Goal: Task Accomplishment & Management: Use online tool/utility

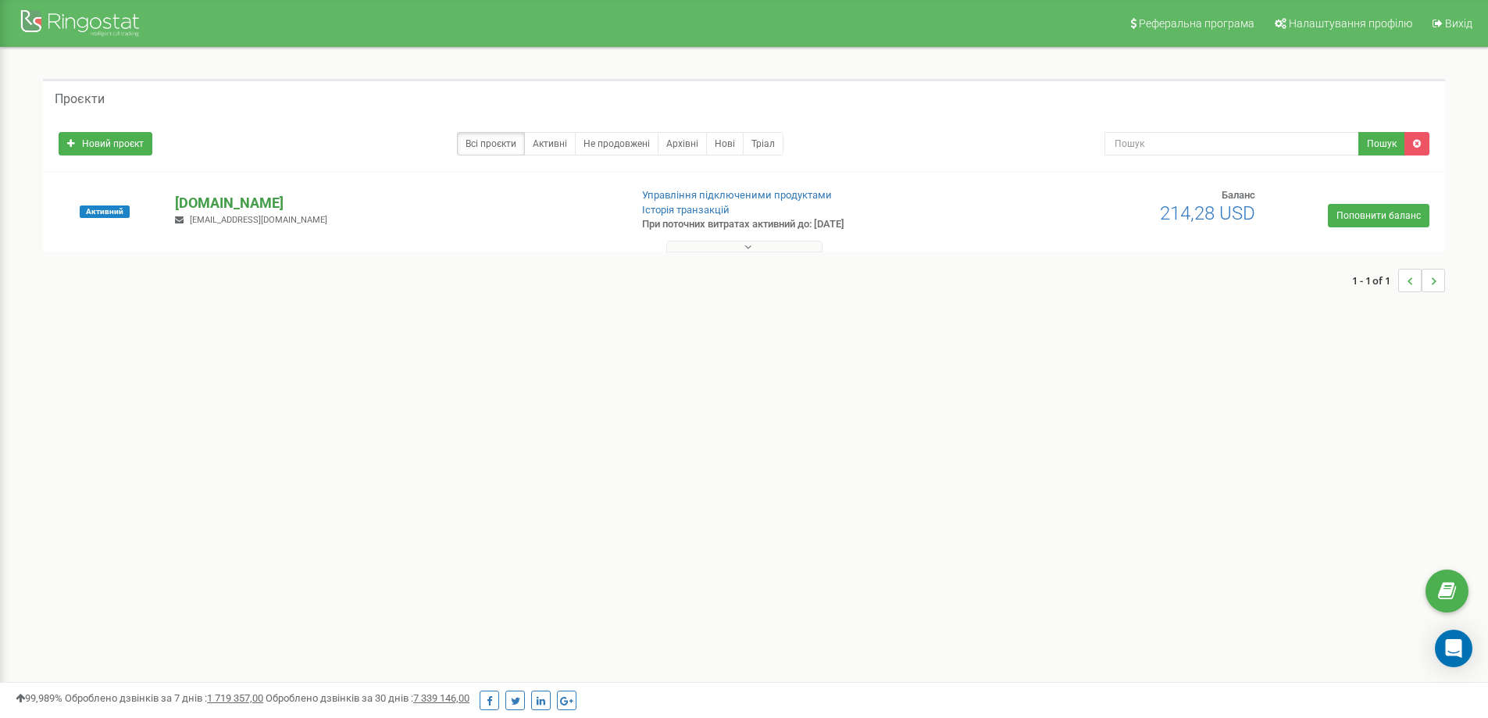
click at [227, 202] on p "[DOMAIN_NAME]" at bounding box center [395, 203] width 441 height 20
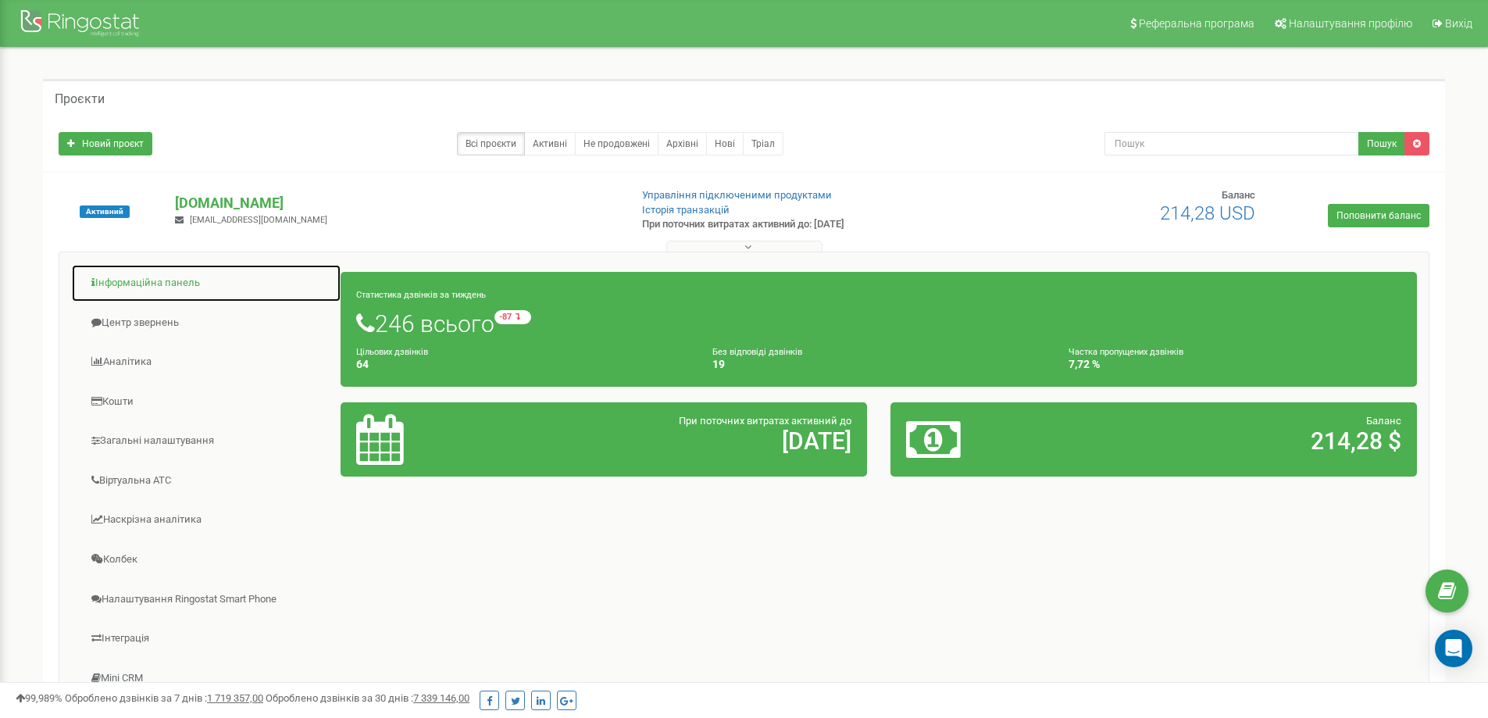
click at [108, 280] on link "Інформаційна панель" at bounding box center [206, 283] width 270 height 38
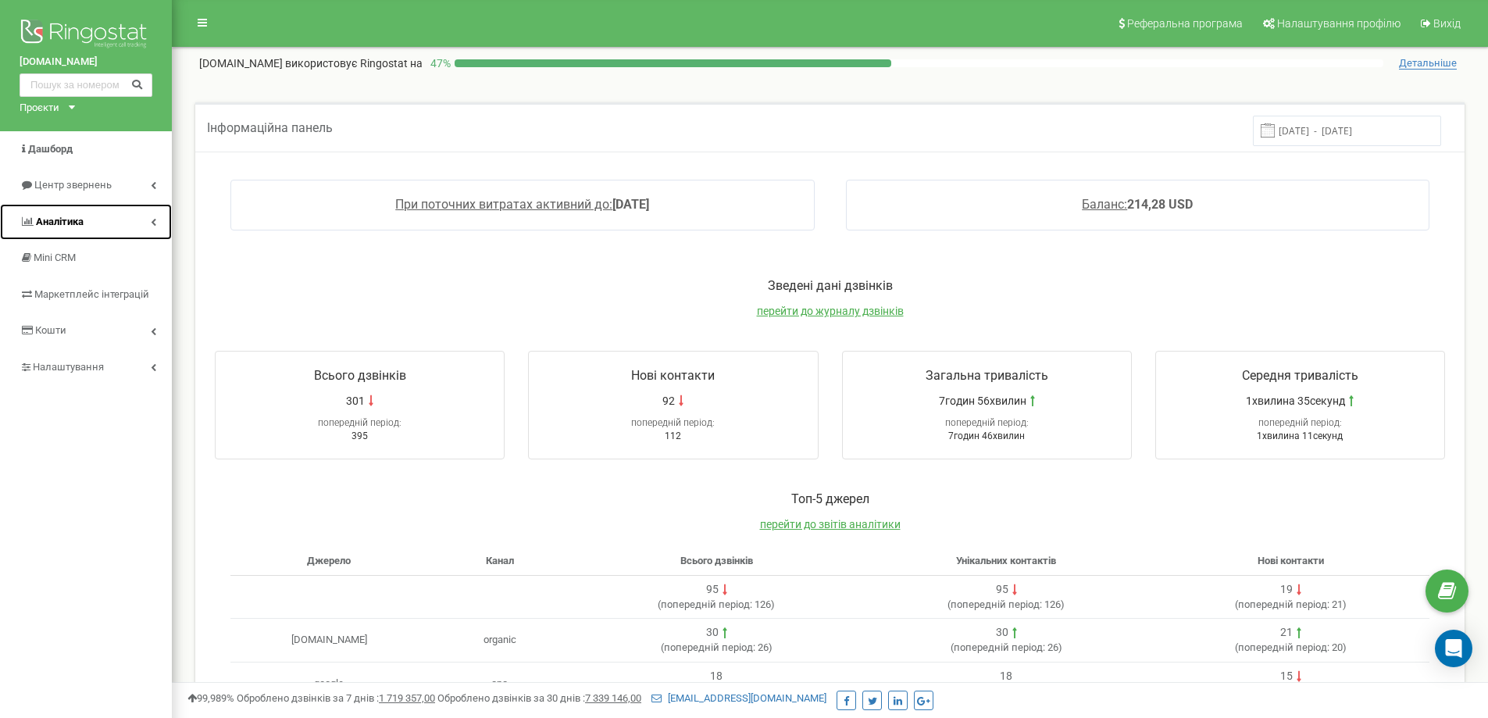
click at [23, 220] on icon at bounding box center [28, 221] width 12 height 10
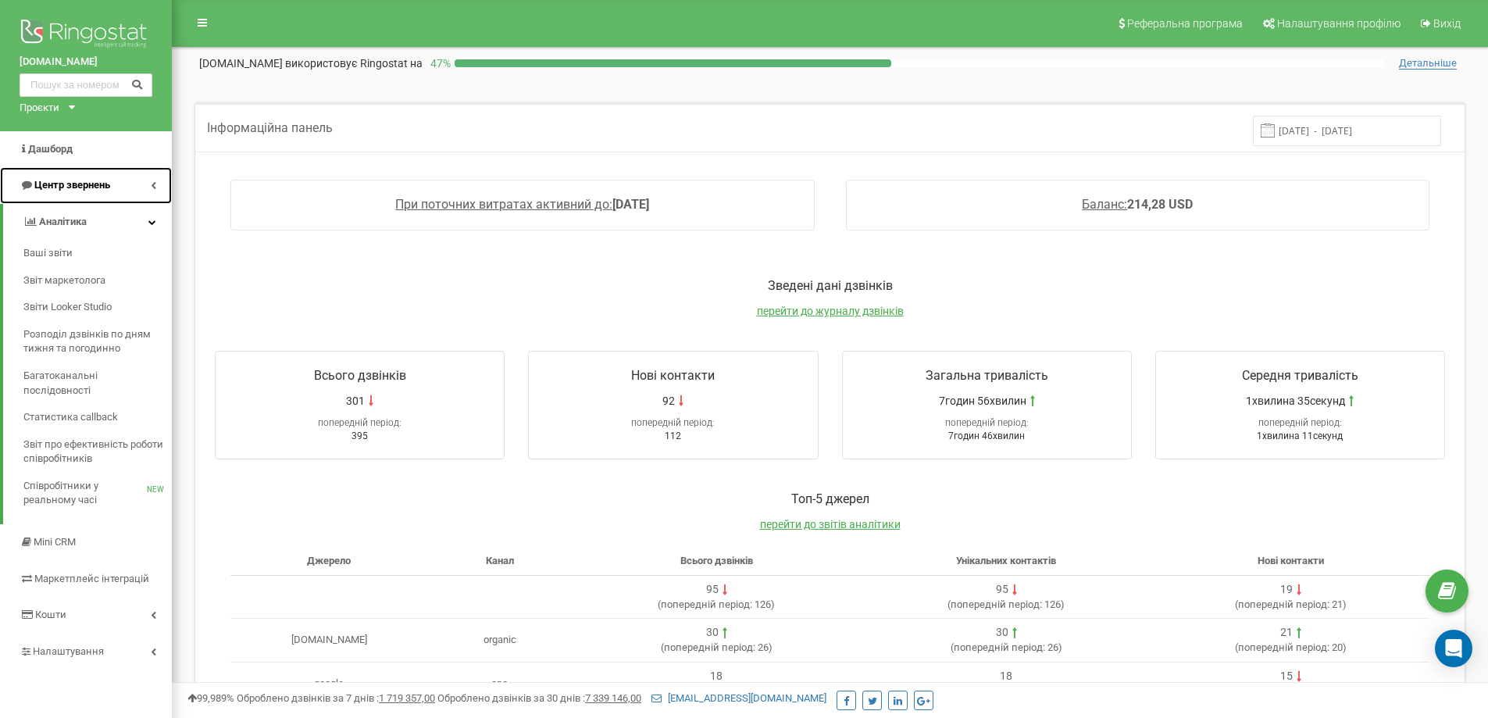
click at [53, 169] on link "Центр звернень" at bounding box center [86, 185] width 172 height 37
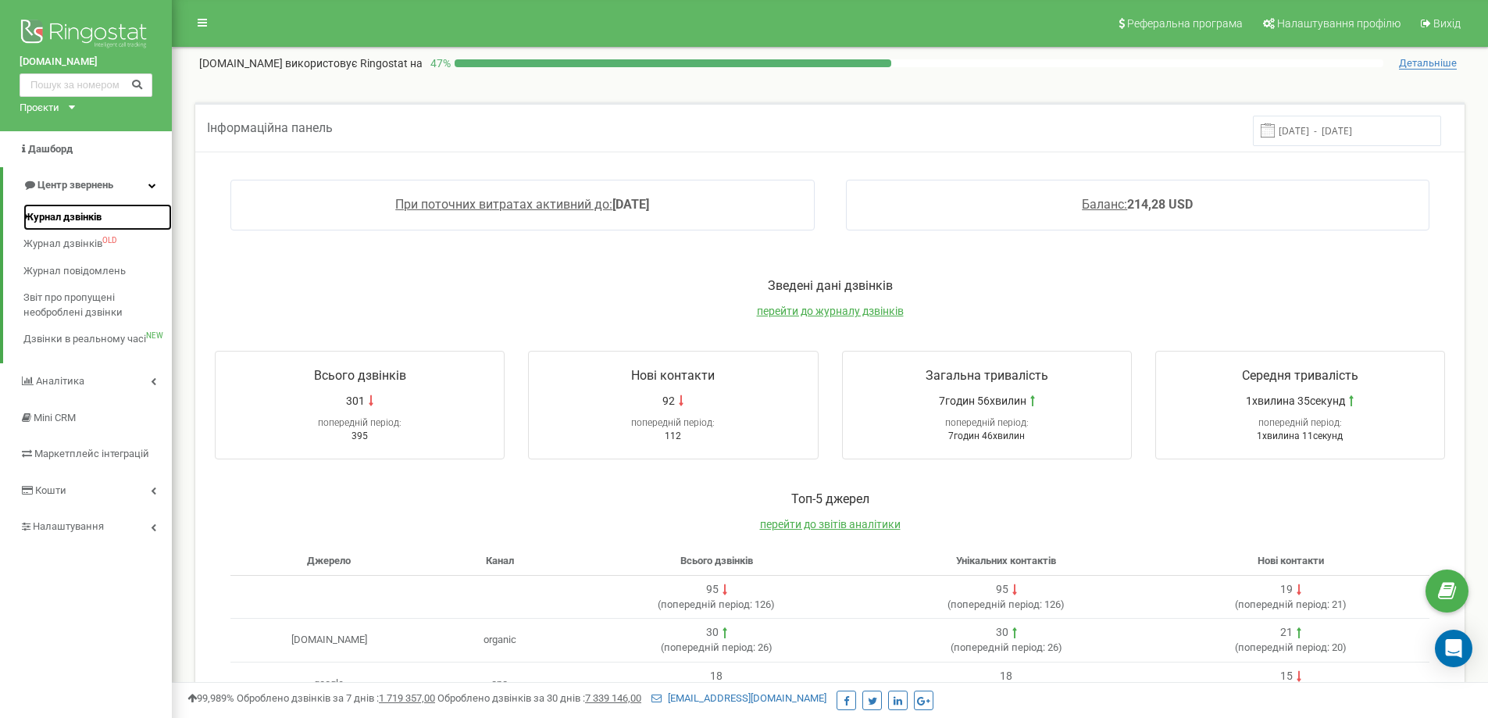
click at [58, 213] on span "Журнал дзвінків" at bounding box center [62, 217] width 78 height 15
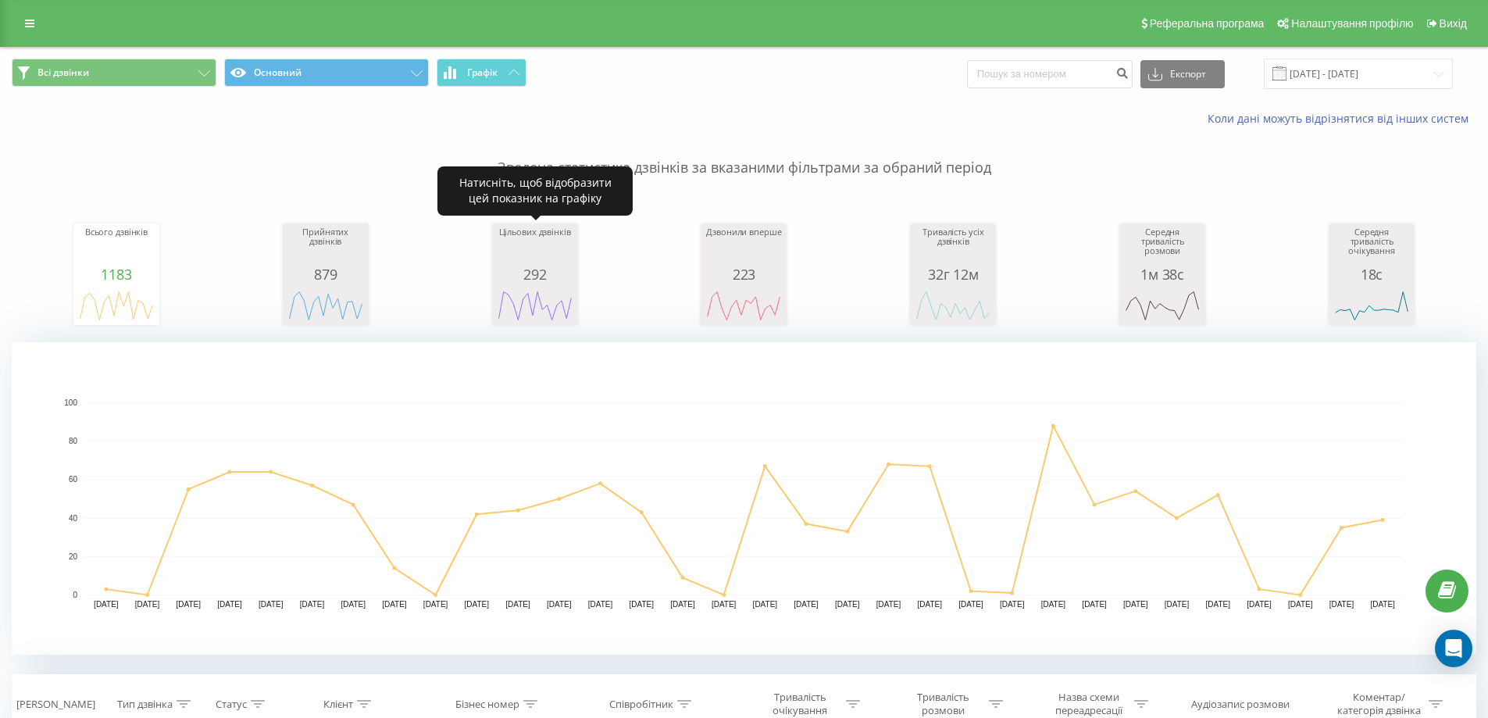
click at [705, 253] on div "Дзвонили вперше" at bounding box center [744, 246] width 78 height 39
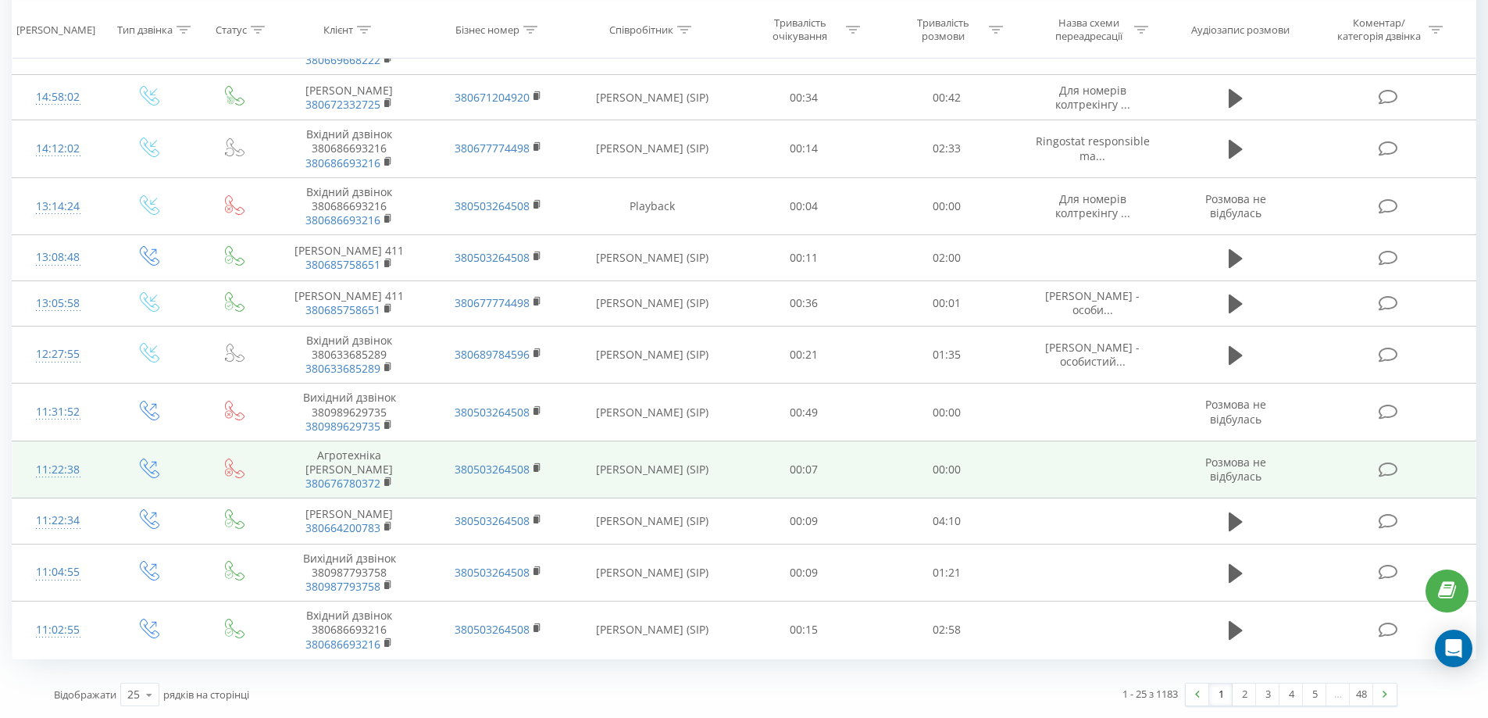
scroll to position [1471, 0]
